Goal: Task Accomplishment & Management: Manage account settings

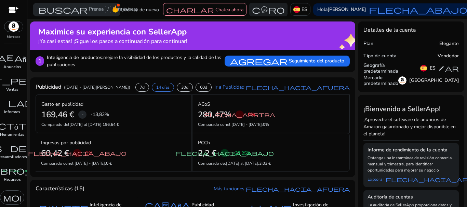
scroll to position [10, 0]
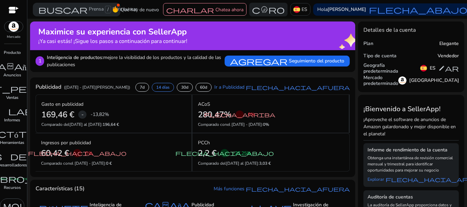
click at [17, 9] on div at bounding box center [14, 11] width 10 height 8
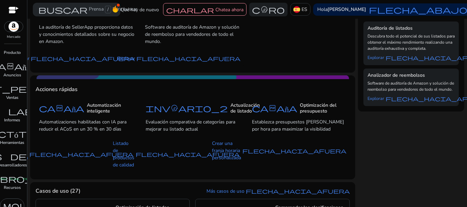
scroll to position [536, 0]
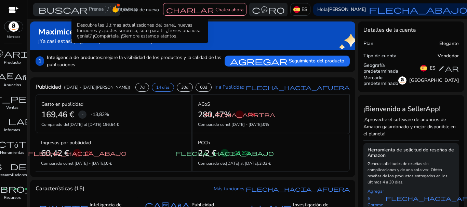
click at [115, 9] on icon at bounding box center [114, 8] width 5 height 7
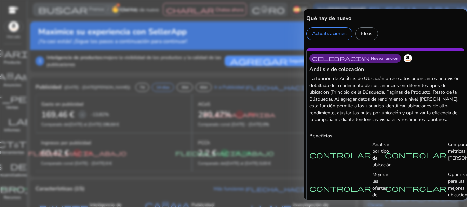
click at [161, 127] on div at bounding box center [233, 103] width 467 height 207
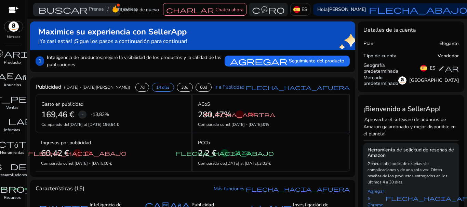
scroll to position [363, 0]
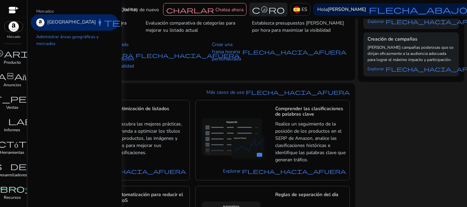
click at [11, 39] on font "Mercado" at bounding box center [14, 37] width 14 height 5
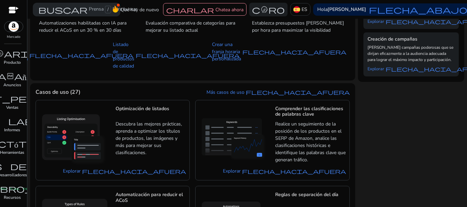
click at [12, 34] on div "Mercado" at bounding box center [13, 20] width 27 height 40
click at [15, 28] on img at bounding box center [13, 27] width 18 height 10
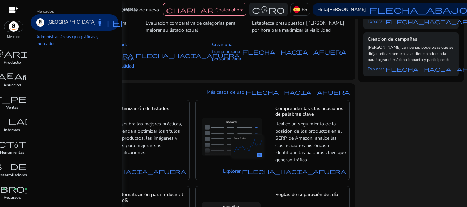
click at [69, 20] on font "[GEOGRAPHIC_DATA]" at bounding box center [71, 22] width 49 height 6
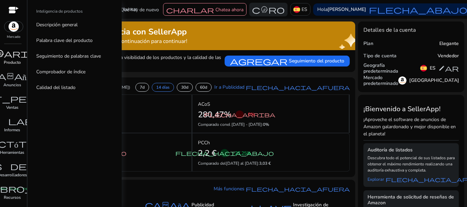
scroll to position [0, 0]
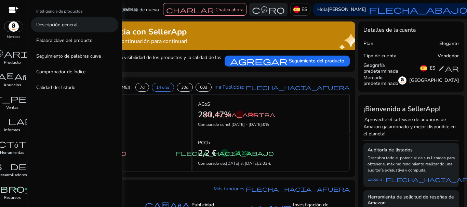
click at [61, 22] on font "Descripción general" at bounding box center [56, 25] width 41 height 6
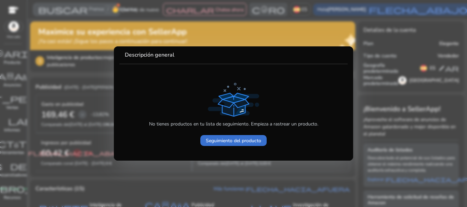
click at [229, 138] on font "Seguimiento del producto" at bounding box center [233, 141] width 55 height 6
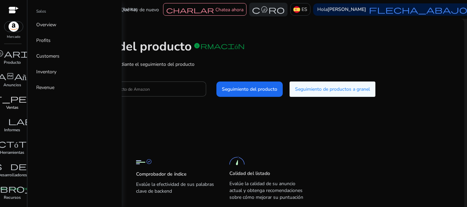
click at [12, 107] on font "Ventas" at bounding box center [12, 107] width 12 height 5
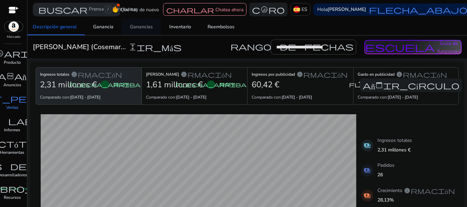
click at [142, 23] on span "Ganancias" at bounding box center [141, 27] width 23 height 16
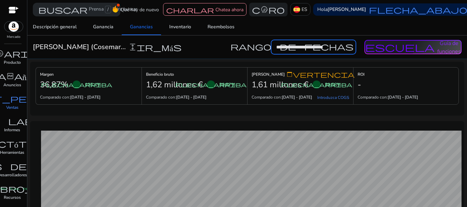
click at [318, 46] on input "**********" at bounding box center [313, 47] width 85 height 15
select select "*"
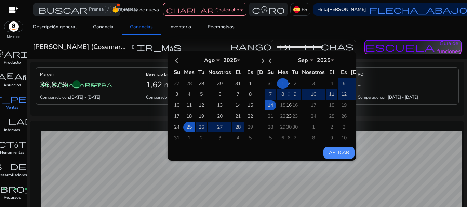
click at [277, 83] on td "1" at bounding box center [283, 84] width 12 height 10
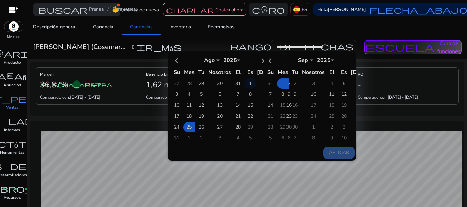
click at [244, 83] on td "1" at bounding box center [250, 84] width 12 height 10
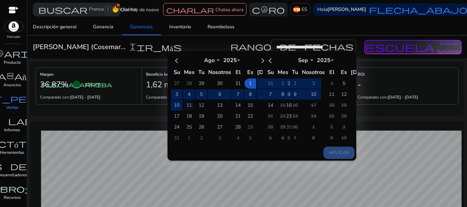
click at [183, 104] on td "11" at bounding box center [189, 105] width 12 height 10
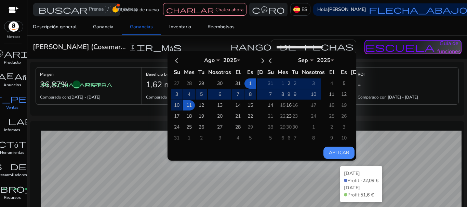
click at [330, 156] on button "Aplicar" at bounding box center [338, 153] width 31 height 12
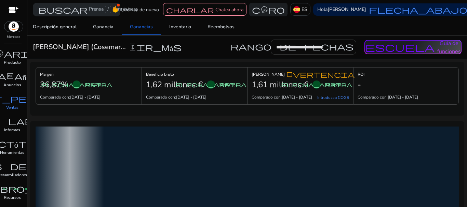
type input "**********"
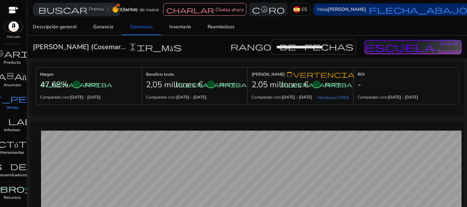
click at [346, 10] on font "[PERSON_NAME]" at bounding box center [346, 9] width 39 height 6
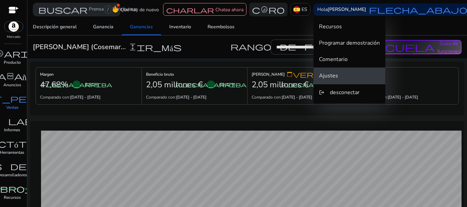
click at [329, 75] on font "Ajustes" at bounding box center [328, 76] width 19 height 8
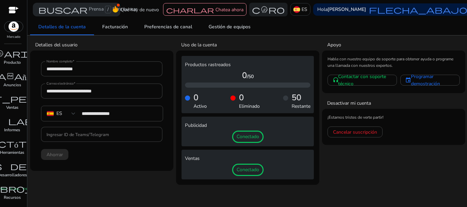
click at [204, 48] on h4 "Uso de la cuenta" at bounding box center [250, 45] width 138 height 7
click at [60, 24] on font "Detalles de la cuenta" at bounding box center [61, 27] width 47 height 6
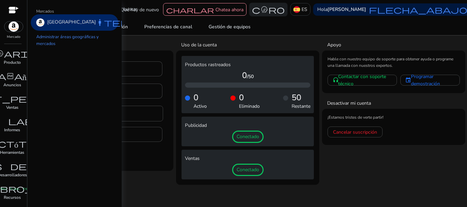
click at [17, 28] on img at bounding box center [13, 27] width 18 height 10
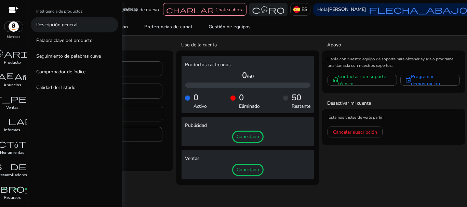
click at [67, 22] on font "Descripción general" at bounding box center [56, 25] width 41 height 6
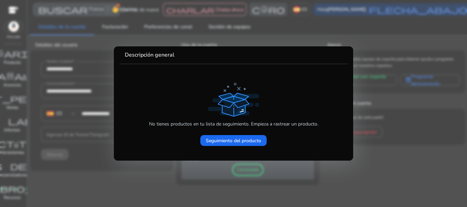
click at [319, 31] on div at bounding box center [233, 103] width 467 height 207
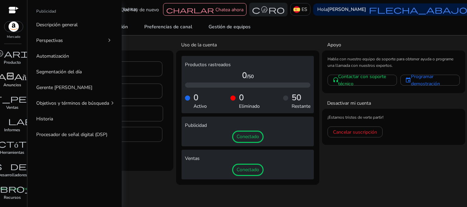
click at [12, 78] on font "campaña" at bounding box center [12, 76] width 45 height 10
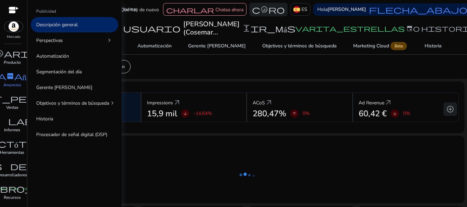
click at [66, 20] on link "Descripción general" at bounding box center [74, 24] width 87 height 15
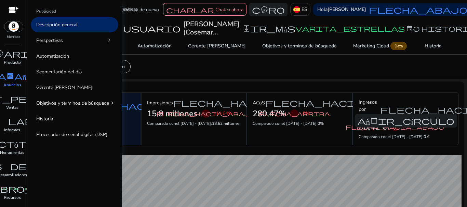
click at [66, 20] on link "Descripción general" at bounding box center [74, 24] width 87 height 15
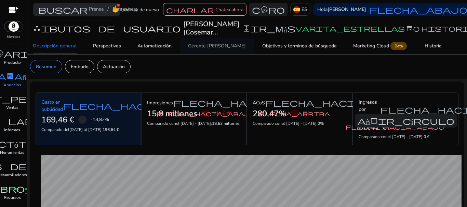
click at [196, 49] on font "Gerente [PERSON_NAME]" at bounding box center [217, 46] width 58 height 6
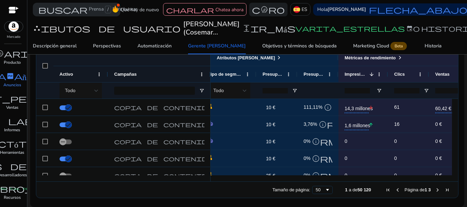
scroll to position [0, 109]
